Goal: Information Seeking & Learning: Learn about a topic

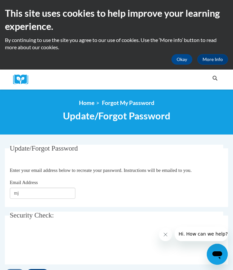
type input "m"
type input "h"
type input "[EMAIL_ADDRESS][DOMAIN_NAME]"
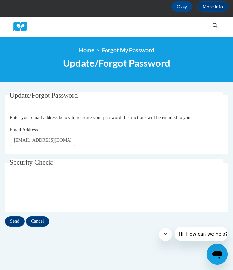
scroll to position [59, 0]
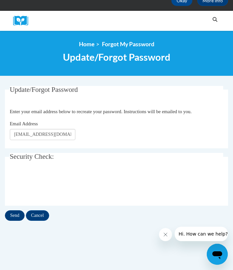
click at [14, 216] on input "Send" at bounding box center [15, 215] width 20 height 10
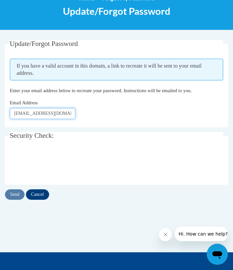
scroll to position [103, 0]
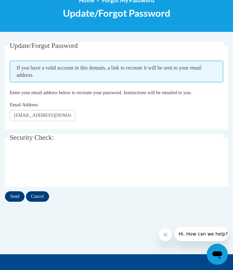
click at [16, 196] on input "Send" at bounding box center [15, 196] width 20 height 10
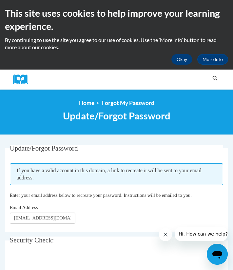
click at [179, 63] on button "Okay" at bounding box center [181, 59] width 21 height 10
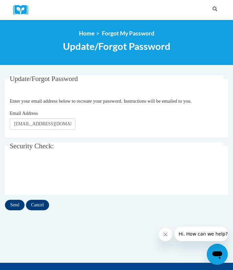
click at [12, 207] on input "Send" at bounding box center [15, 205] width 20 height 10
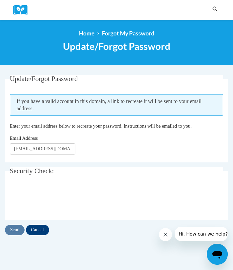
type input "[EMAIL_ADDRESS][DOMAIN_NAME]"
click button "Refresh captcha" at bounding box center [0, 0] width 0 height 0
click at [16, 229] on input "Send" at bounding box center [15, 229] width 20 height 10
click at [10, 206] on iframe at bounding box center [60, 199] width 100 height 26
click at [16, 231] on input "Send" at bounding box center [15, 229] width 20 height 10
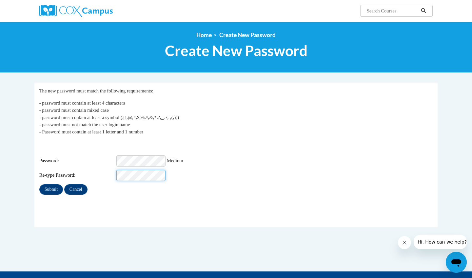
click at [51, 185] on input "Submit" at bounding box center [51, 189] width 24 height 10
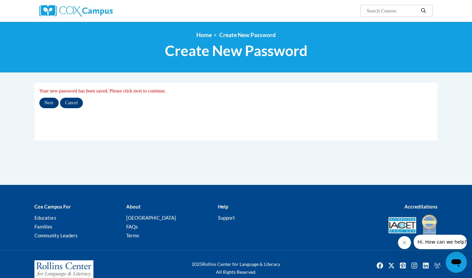
click at [49, 104] on input "Next" at bounding box center [48, 103] width 19 height 10
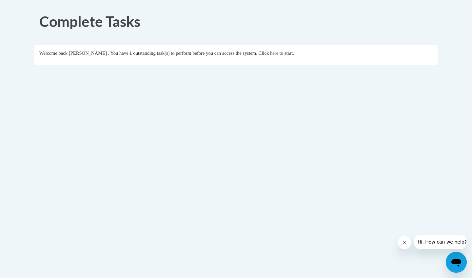
click at [233, 53] on link "here" at bounding box center [274, 52] width 8 height 5
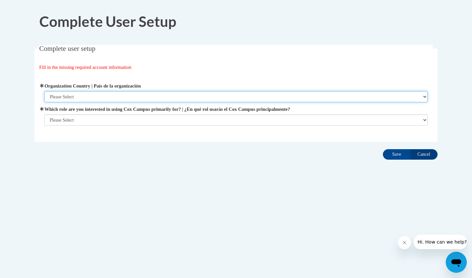
select select "ad49bcad-a171-4b2e-b99c-48b446064914"
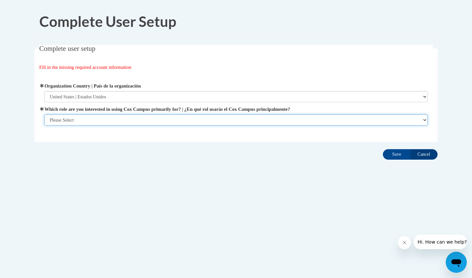
select select "5a18ea06-2b54-4451-96f2-d152daf9eac5"
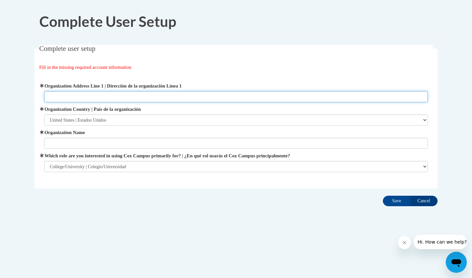
click at [264, 97] on input "Organization Address Line 1 | Dirección de la organización Línea 1" at bounding box center [236, 96] width 384 height 11
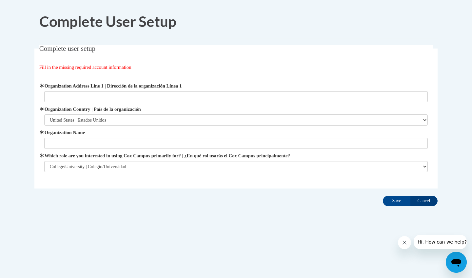
click at [237, 134] on label "Organization Name" at bounding box center [236, 132] width 384 height 7
click at [237, 138] on input "Organization Name" at bounding box center [236, 143] width 384 height 11
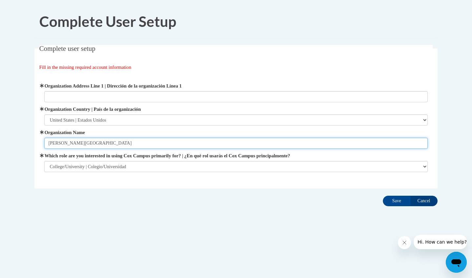
type input "Reinhardt University"
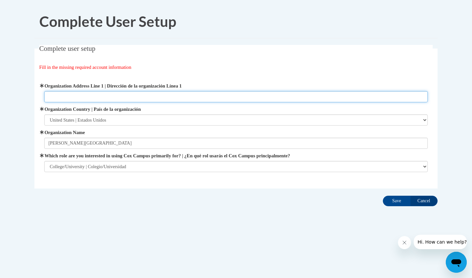
click at [233, 95] on input "Organization Address Line 1 | Dirección de la organización Línea 1" at bounding box center [236, 96] width 384 height 11
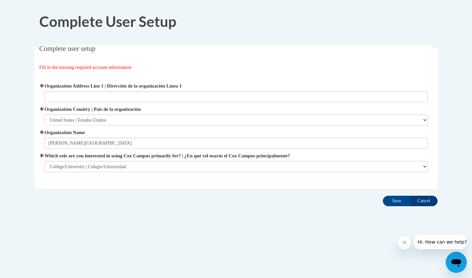
click at [422, 204] on input "Cancel" at bounding box center [424, 201] width 28 height 10
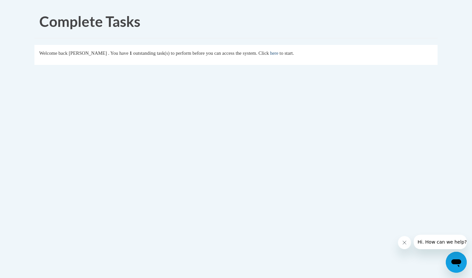
click at [278, 55] on link "here" at bounding box center [274, 52] width 8 height 5
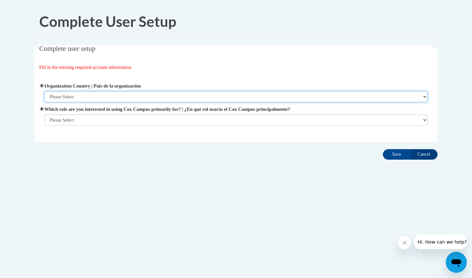
select select "ad49bcad-a171-4b2e-b99c-48b446064914"
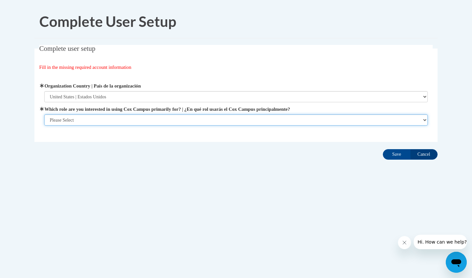
select select "5a18ea06-2b54-4451-96f2-d152daf9eac5"
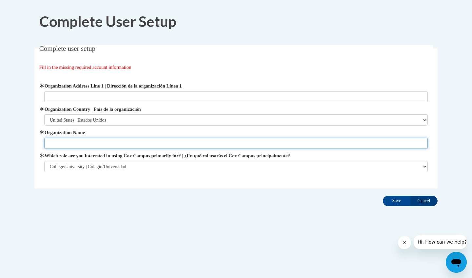
click at [121, 142] on input "Organization Name" at bounding box center [236, 143] width 384 height 11
type input "[PERSON_NAME][GEOGRAPHIC_DATA]"
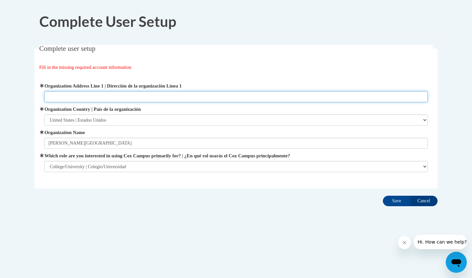
click at [136, 93] on input "Organization Address Line 1 | Dirección de la organización Línea 1" at bounding box center [236, 96] width 384 height 11
paste input "[STREET_ADDRESS][PERSON_NAME][PERSON_NAME]"
type input "[STREET_ADDRESS][PERSON_NAME][PERSON_NAME]"
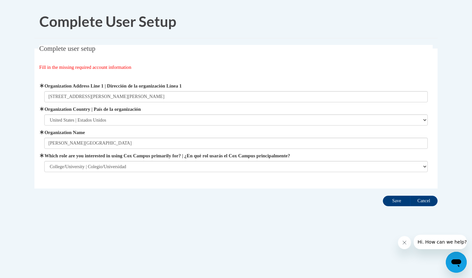
click at [395, 204] on input "Save" at bounding box center [397, 201] width 28 height 10
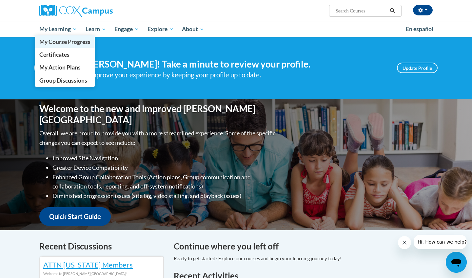
click at [62, 42] on span "My Course Progress" at bounding box center [64, 41] width 51 height 7
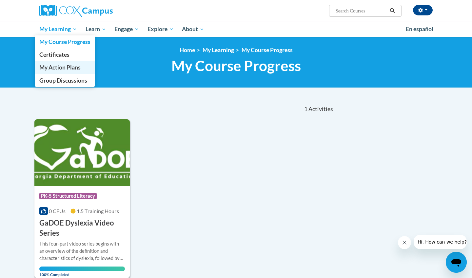
click at [70, 68] on span "My Action Plans" at bounding box center [59, 67] width 41 height 7
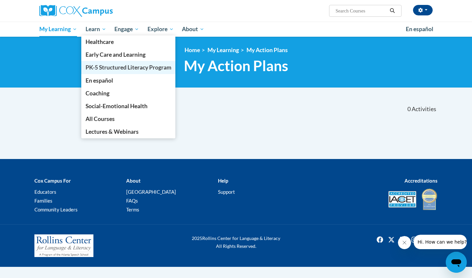
click at [97, 67] on span "PK-5 Structured Literacy Program" at bounding box center [129, 67] width 86 height 7
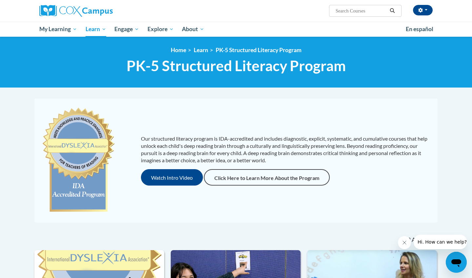
drag, startPoint x: 73, startPoint y: 0, endPoint x: 372, endPoint y: 63, distance: 305.9
click at [372, 63] on h1 "PK-5 Structured Literacy Program PK-5 Structured Literacy Program" at bounding box center [235, 65] width 403 height 17
click at [370, 10] on input "Search..." at bounding box center [361, 11] width 52 height 8
type input "reading"
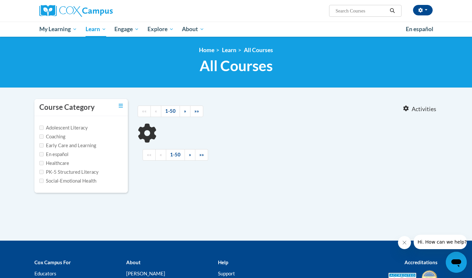
type input "reading"
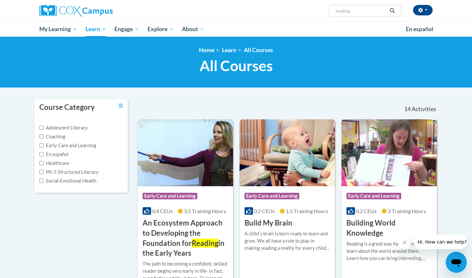
click at [403, 242] on icon "Close message from company" at bounding box center [404, 242] width 5 height 5
click at [72, 171] on label "PK-5 Structured Literacy" at bounding box center [68, 171] width 59 height 7
click at [44, 171] on input "PK-5 Structured Literacy" at bounding box center [41, 172] width 4 height 4
checkbox input "true"
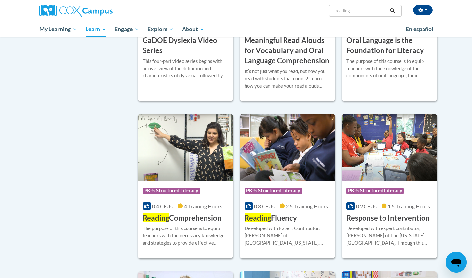
scroll to position [342, 0]
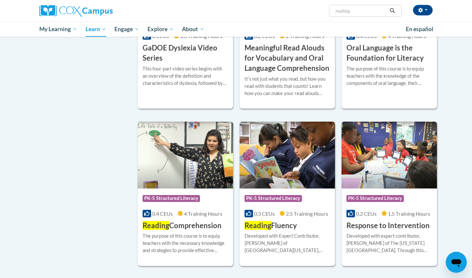
click at [194, 166] on img at bounding box center [185, 155] width 95 height 67
